Goal: Information Seeking & Learning: Learn about a topic

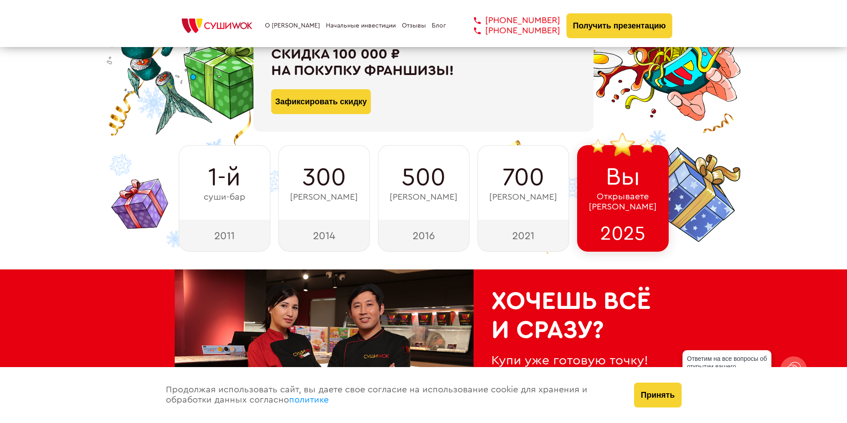
scroll to position [133, 0]
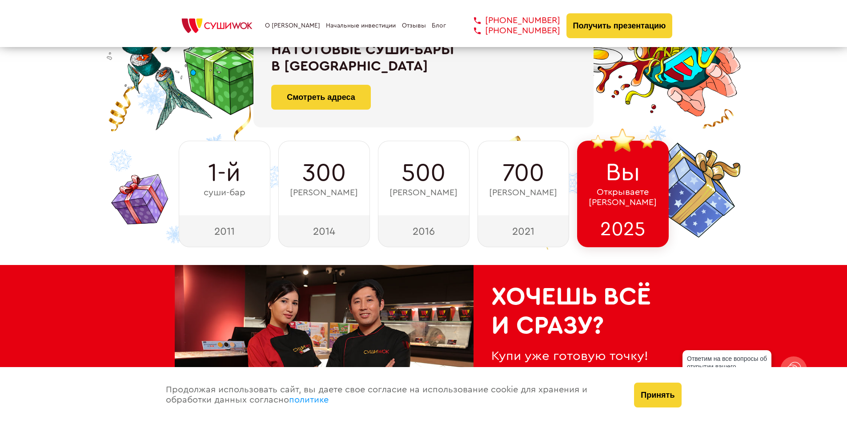
click at [639, 176] on span "Вы" at bounding box center [622, 173] width 35 height 28
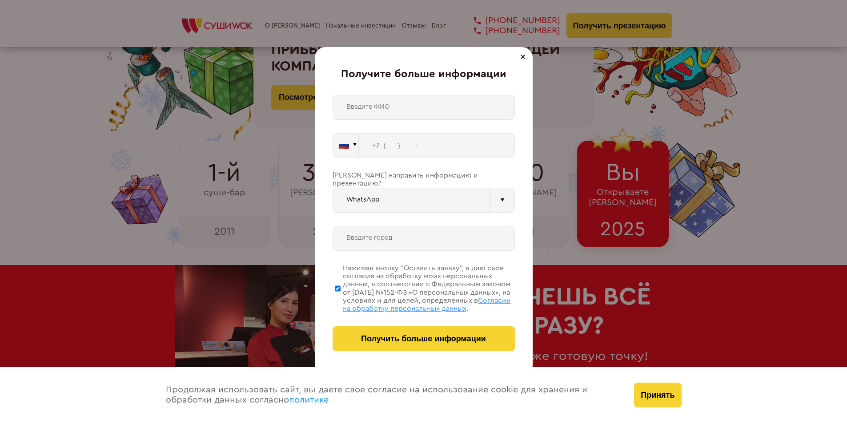
click at [524, 57] on div at bounding box center [522, 57] width 11 height 11
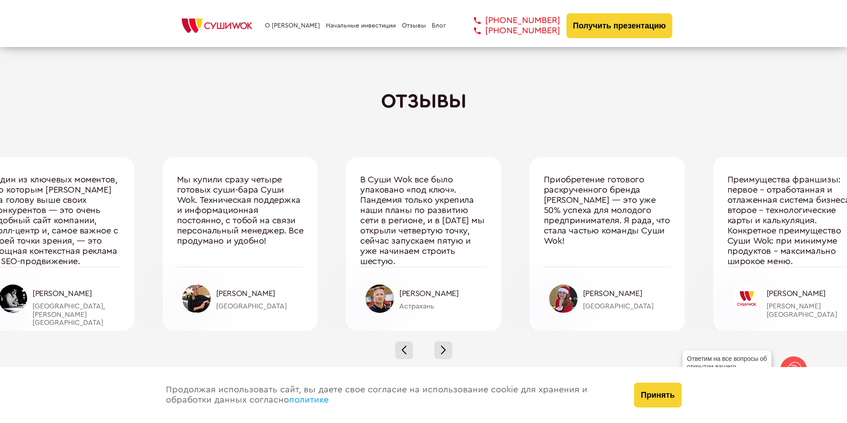
scroll to position [2933, 0]
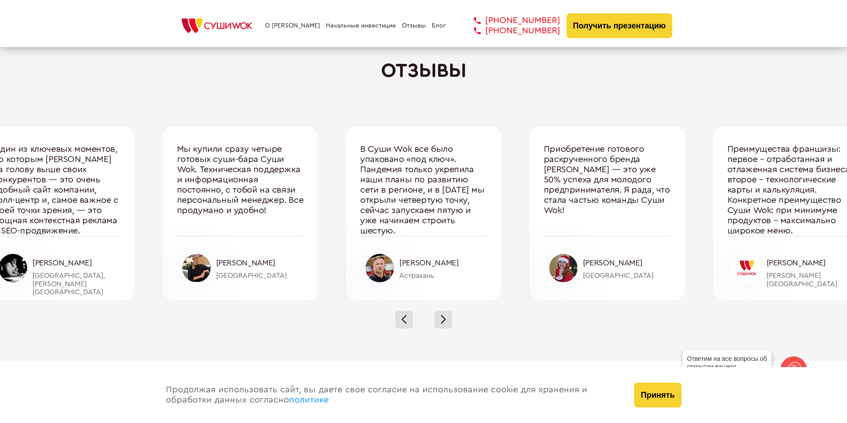
click at [455, 323] on div at bounding box center [423, 319] width 847 height 39
click at [450, 322] on div at bounding box center [443, 320] width 18 height 18
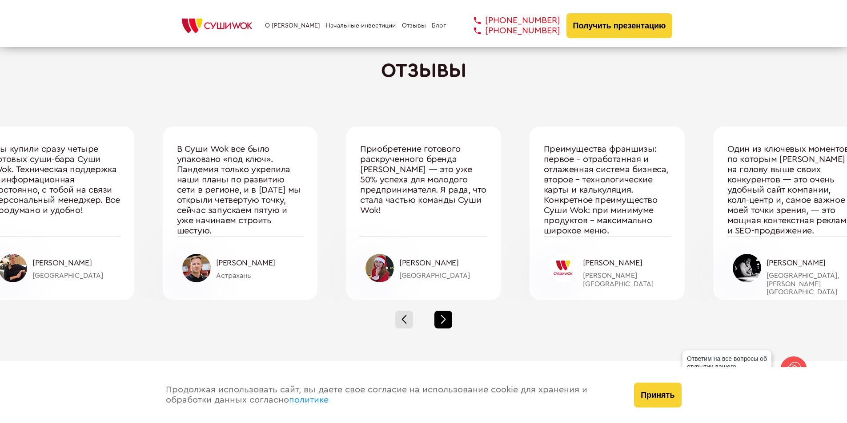
click at [450, 322] on div at bounding box center [443, 320] width 18 height 18
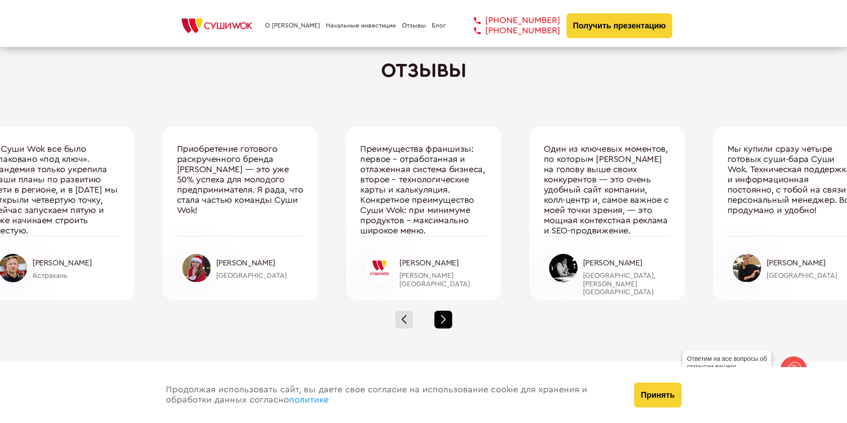
click at [450, 322] on div at bounding box center [443, 320] width 18 height 18
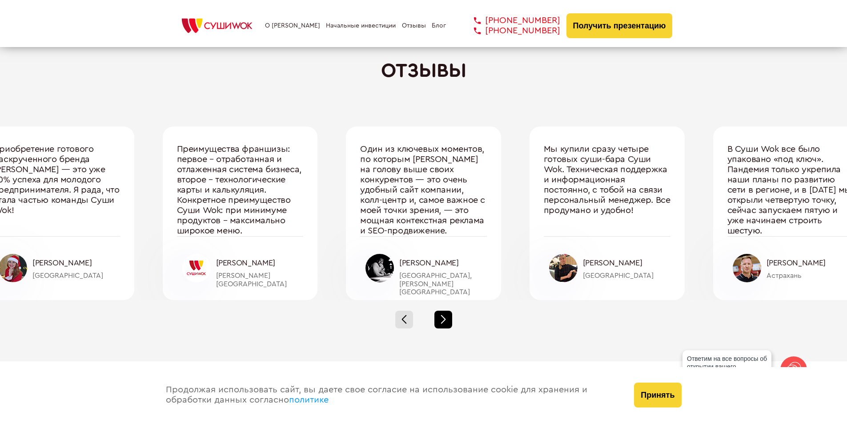
click at [450, 322] on div at bounding box center [443, 320] width 18 height 18
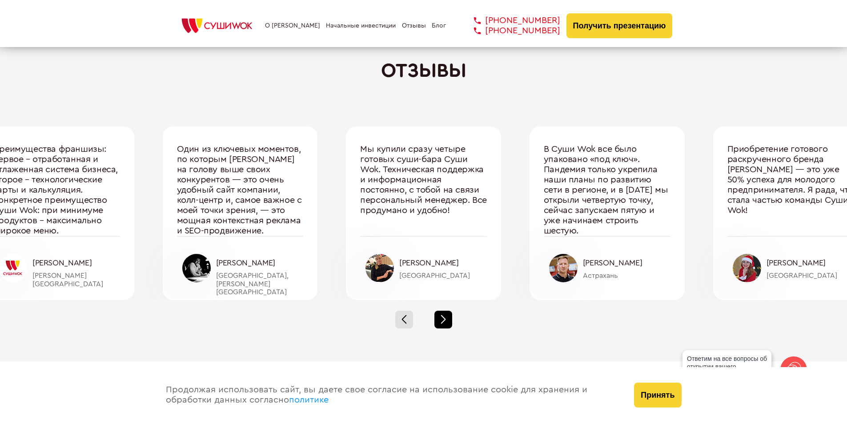
click at [450, 322] on div at bounding box center [443, 320] width 18 height 18
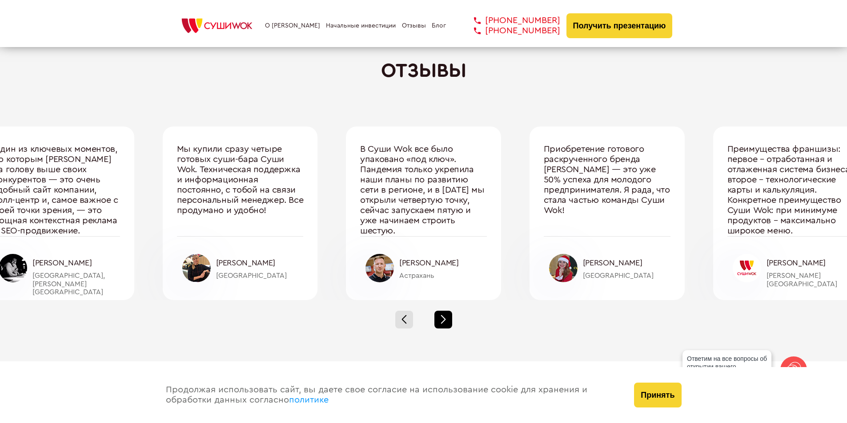
click at [450, 322] on div at bounding box center [443, 320] width 18 height 18
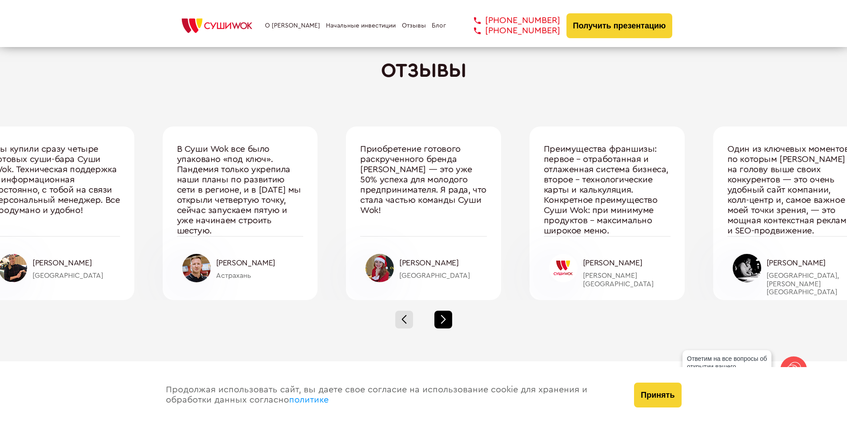
click at [450, 322] on div at bounding box center [443, 320] width 18 height 18
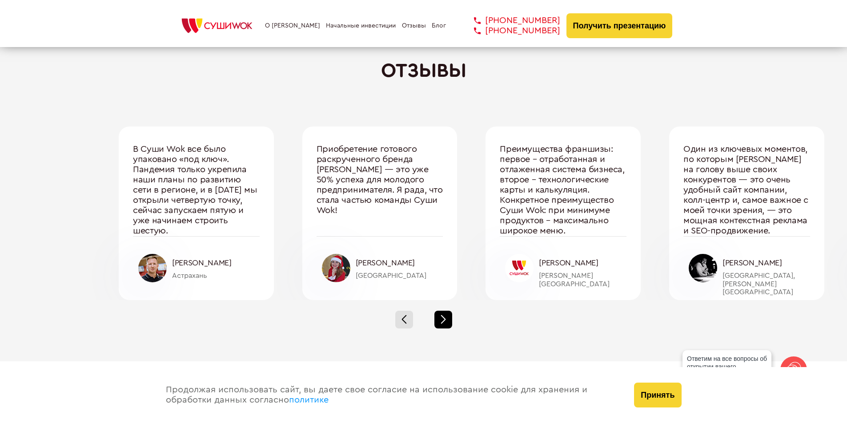
click at [450, 322] on div at bounding box center [443, 320] width 18 height 18
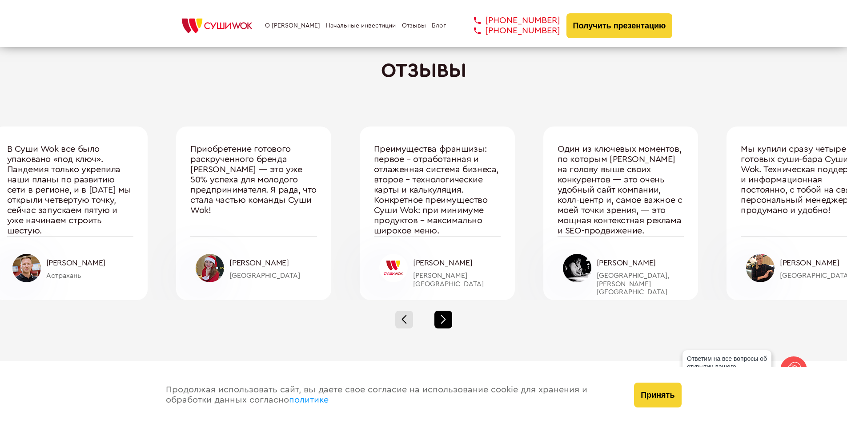
click at [450, 322] on div at bounding box center [443, 320] width 18 height 18
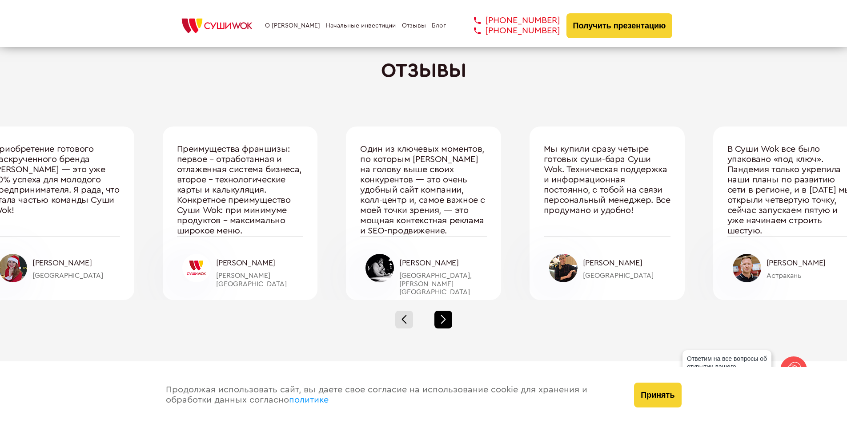
click at [450, 322] on div at bounding box center [443, 320] width 18 height 18
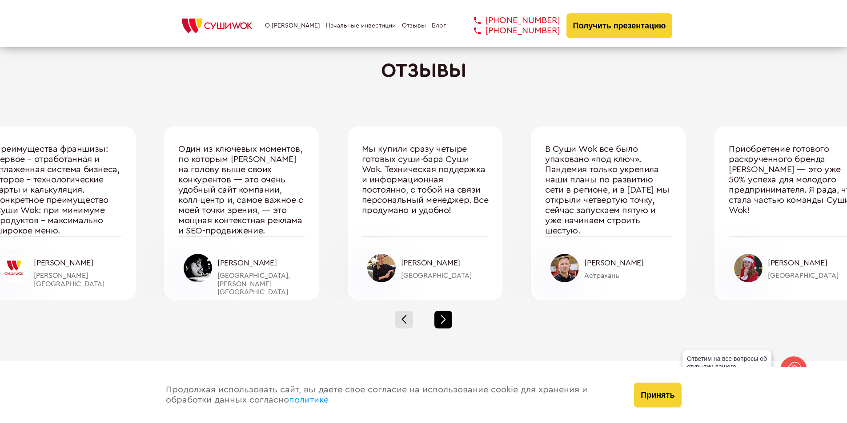
click at [450, 322] on div at bounding box center [443, 320] width 18 height 18
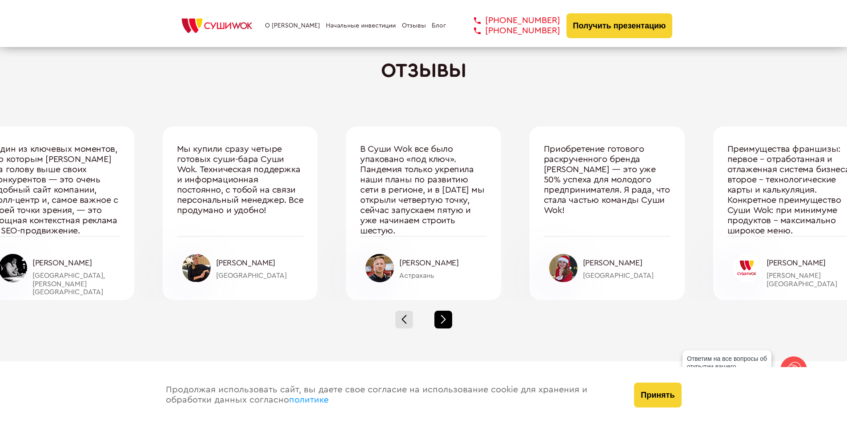
click at [450, 322] on div at bounding box center [443, 320] width 18 height 18
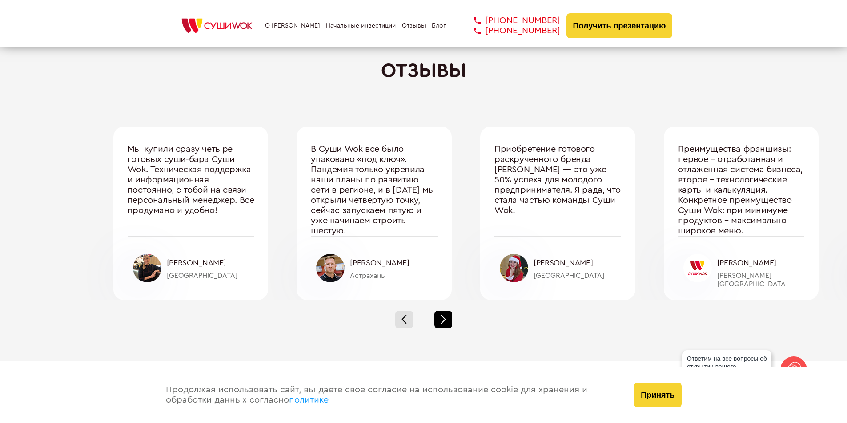
click at [450, 322] on div at bounding box center [443, 320] width 18 height 18
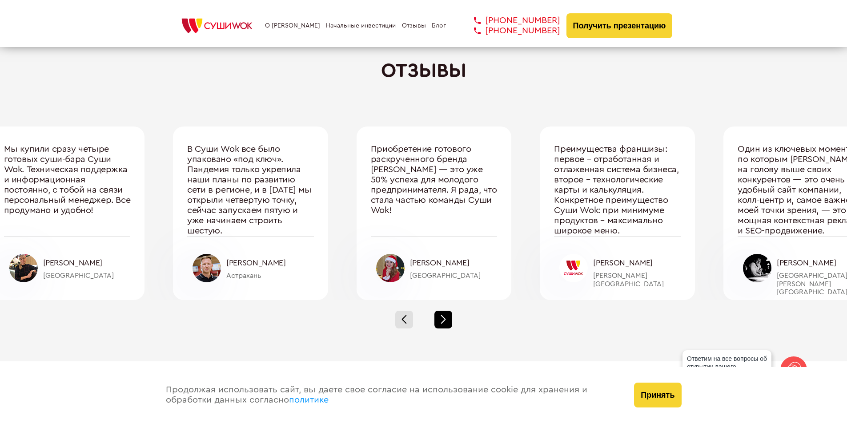
click at [450, 322] on div at bounding box center [443, 320] width 18 height 18
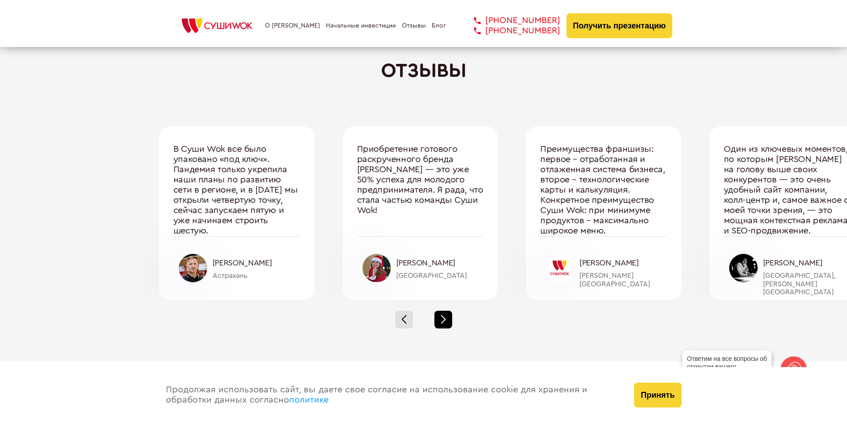
click at [450, 322] on div at bounding box center [443, 320] width 18 height 18
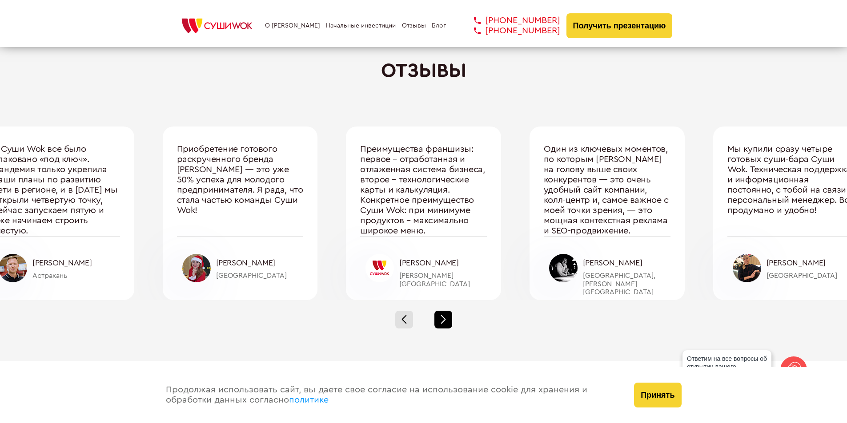
click at [450, 322] on div at bounding box center [443, 320] width 18 height 18
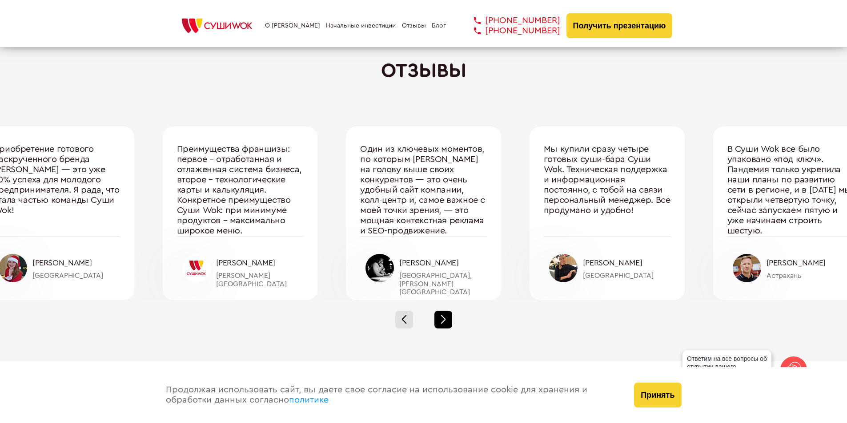
click at [450, 322] on div at bounding box center [443, 320] width 18 height 18
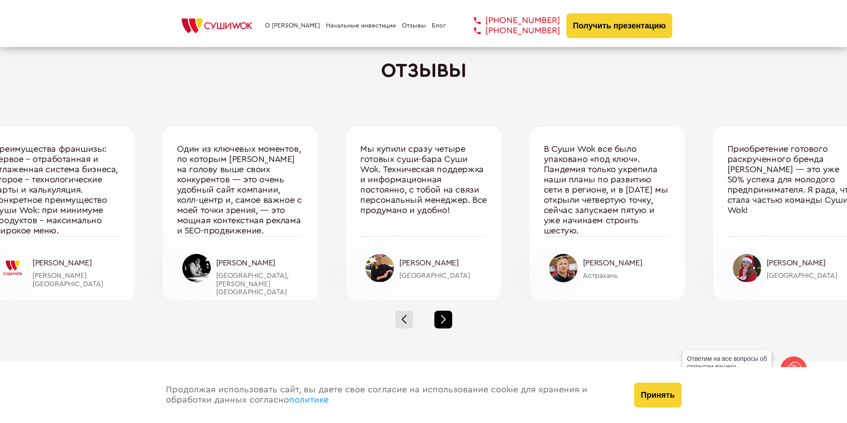
click at [450, 322] on div at bounding box center [443, 320] width 18 height 18
